Goal: Information Seeking & Learning: Learn about a topic

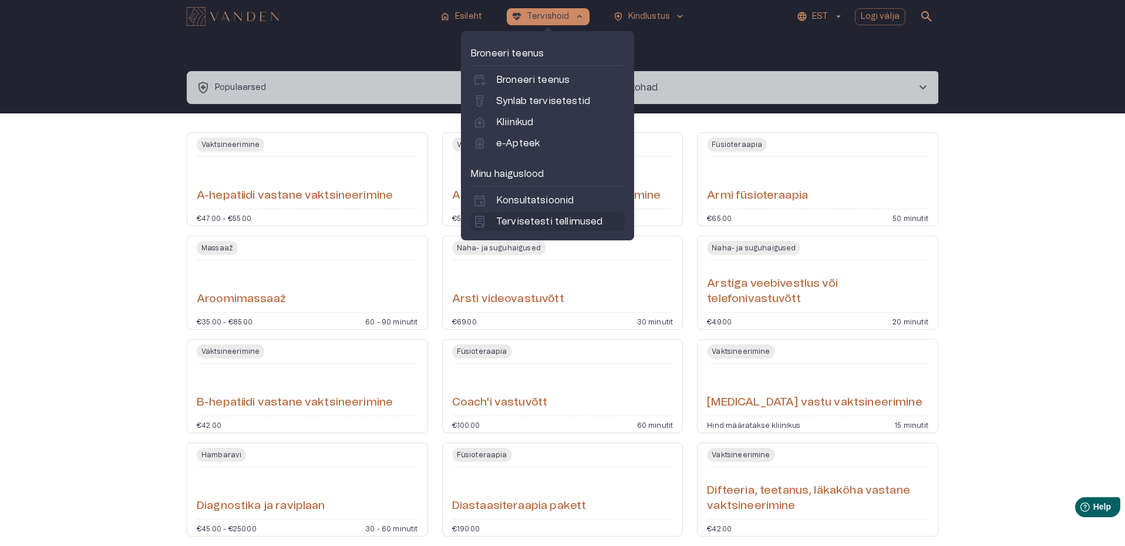
click at [541, 230] on div "lab_profile Tervisetesti tellimused" at bounding box center [548, 221] width 154 height 19
click at [570, 16] on button "ecg_heart Tervishoid keyboard_arrow_up" at bounding box center [548, 16] width 83 height 17
click at [540, 221] on p "Tervisetesti tellimused" at bounding box center [549, 221] width 106 height 14
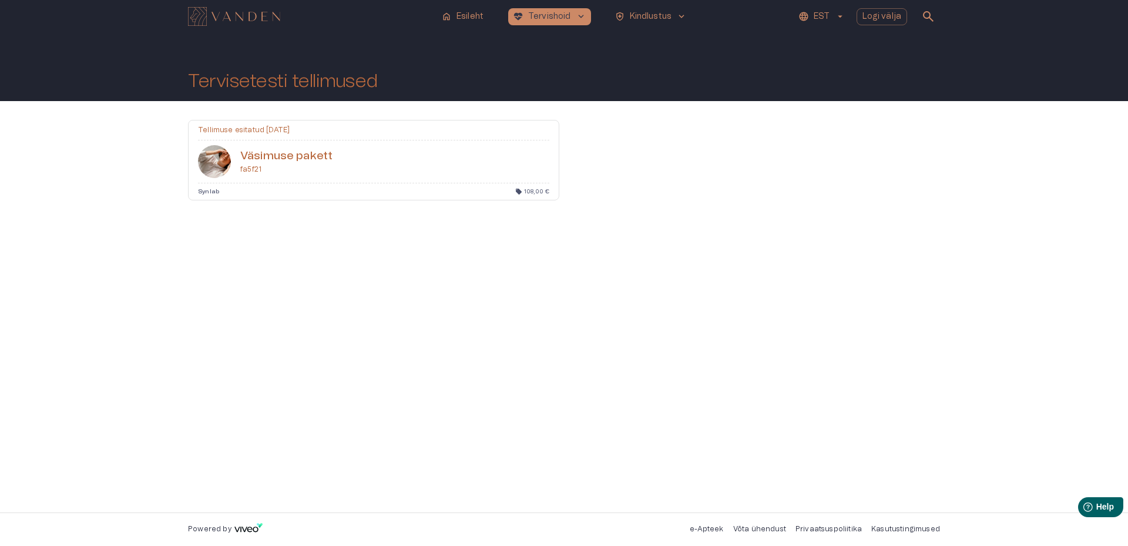
click at [455, 162] on div "Väsimuse pakett fa5f21" at bounding box center [374, 161] width 370 height 42
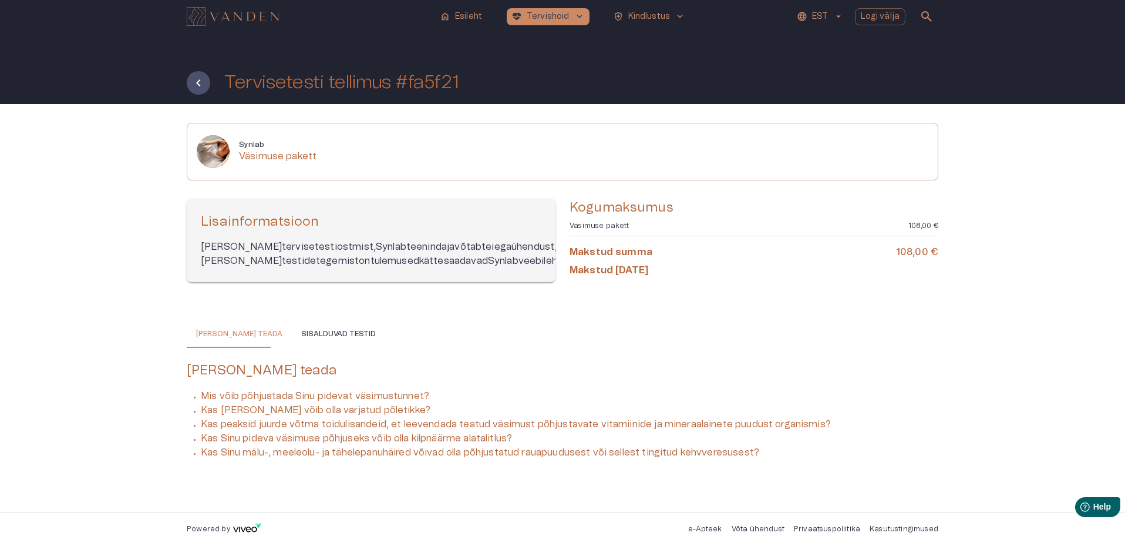
click at [325, 348] on button "Sisalduvad testid" at bounding box center [338, 334] width 93 height 28
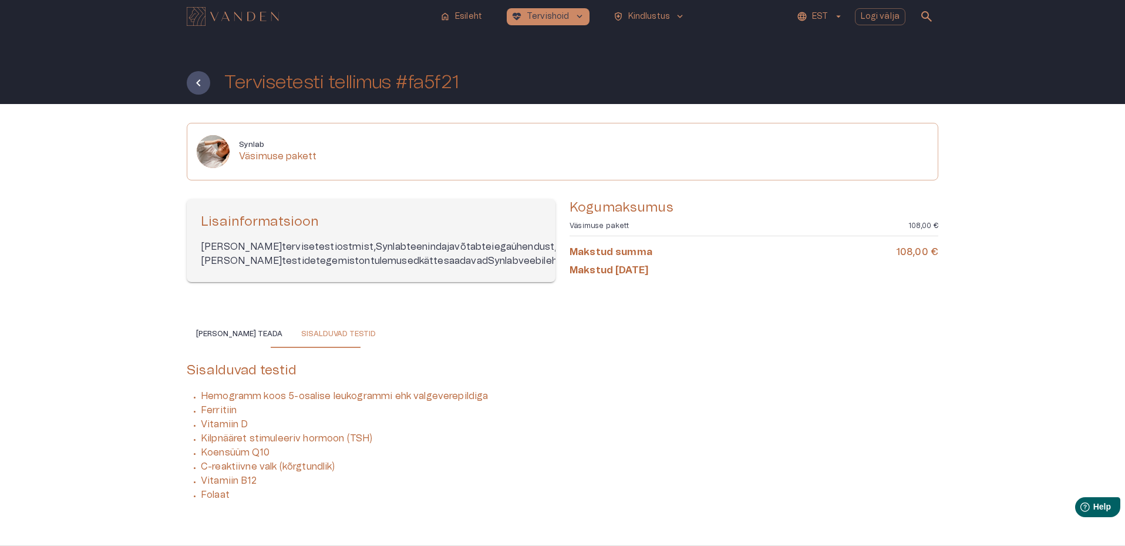
click at [248, 348] on button "[PERSON_NAME] teada" at bounding box center [239, 334] width 105 height 28
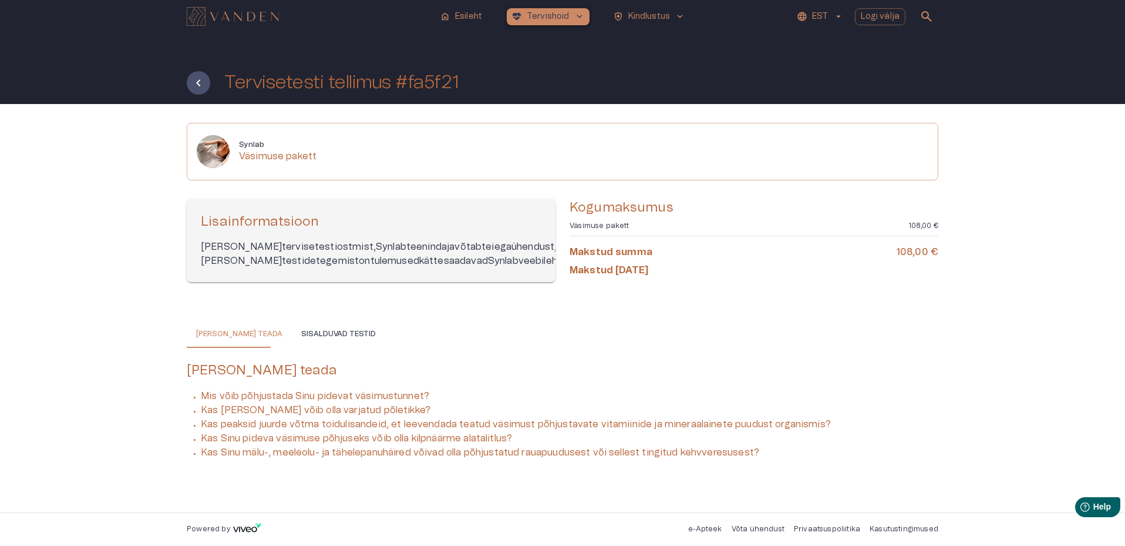
click at [583, 14] on span "keyboard_arrow_down" at bounding box center [579, 16] width 11 height 11
